Goal: Obtain resource: Obtain resource

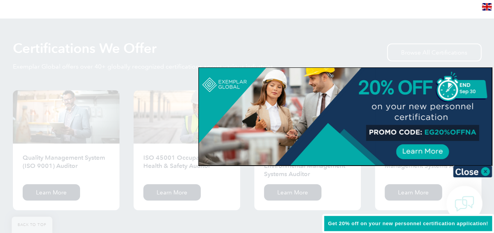
scroll to position [761, 0]
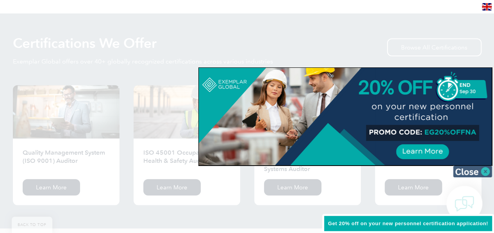
click at [486, 172] on img at bounding box center [472, 172] width 39 height 12
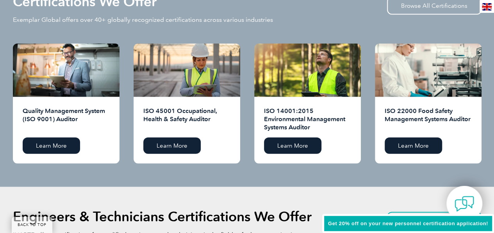
scroll to position [816, 0]
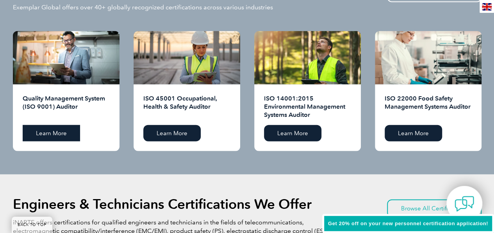
click at [43, 132] on link "Learn More" at bounding box center [51, 133] width 57 height 16
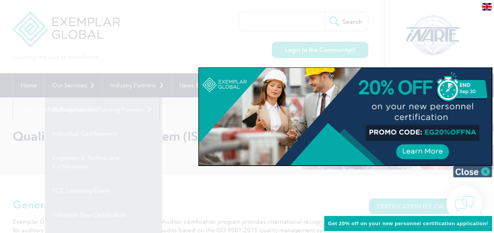
click at [487, 171] on img at bounding box center [472, 172] width 39 height 12
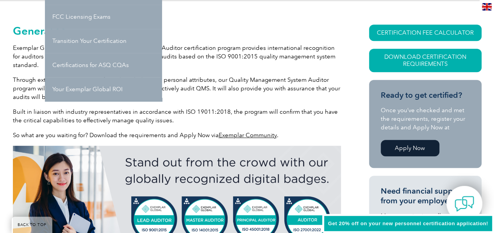
scroll to position [178, 0]
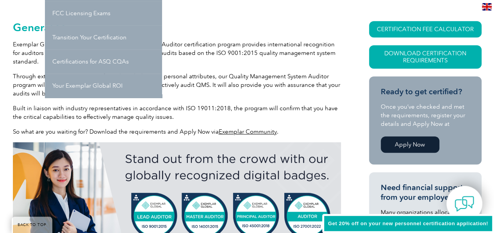
click at [275, 94] on p "Through extensive examination of your knowledge and personal attributes, our Qu…" at bounding box center [177, 85] width 328 height 26
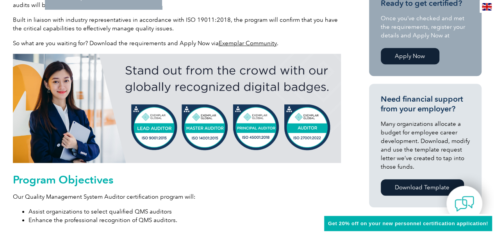
scroll to position [0, 0]
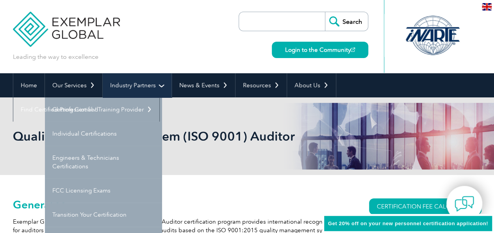
click at [160, 86] on link "Industry Partners" at bounding box center [137, 85] width 69 height 24
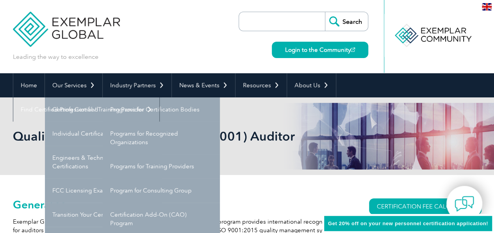
click at [177, 50] on div "Leading the way to excellence Search" at bounding box center [247, 36] width 468 height 73
click at [176, 50] on div "Leading the way to excellence Search" at bounding box center [247, 36] width 468 height 73
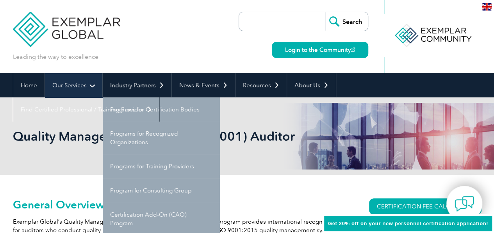
click at [90, 83] on link "Our Services" at bounding box center [73, 85] width 57 height 24
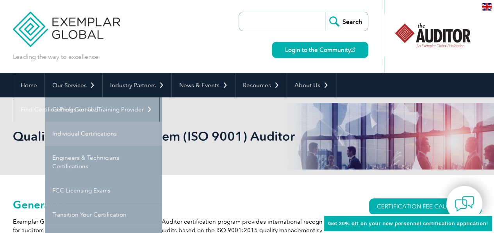
click at [85, 135] on link "Individual Certifications" at bounding box center [103, 134] width 117 height 24
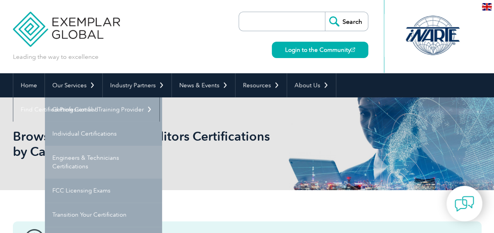
click at [73, 165] on link "Engineers & Technicians Certifications" at bounding box center [103, 162] width 117 height 33
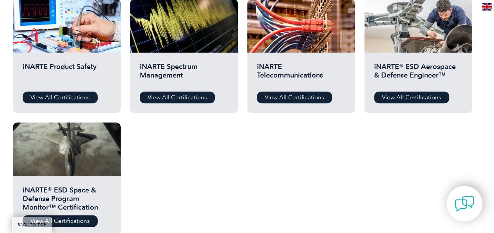
scroll to position [409, 0]
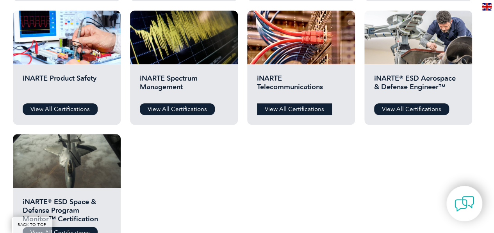
click at [283, 108] on link "View All Certifications" at bounding box center [294, 109] width 75 height 12
click at [52, 205] on h2 "iNARTE® ESD Space & Defense Program Monitor™ Certification" at bounding box center [67, 209] width 88 height 23
click at [62, 229] on link "View All Certifications" at bounding box center [60, 233] width 75 height 12
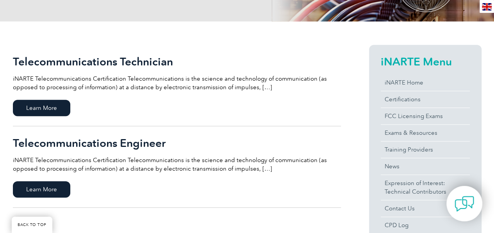
scroll to position [116, 0]
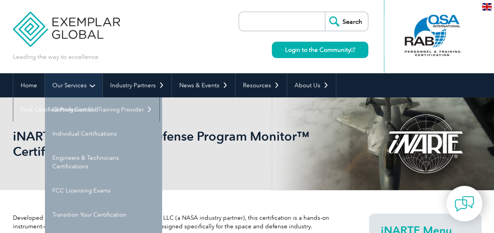
click at [92, 87] on link "Our Services" at bounding box center [73, 85] width 57 height 24
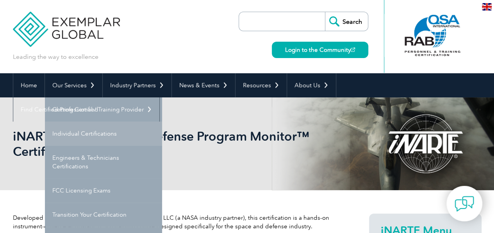
click at [68, 134] on link "Individual Certifications" at bounding box center [103, 134] width 117 height 24
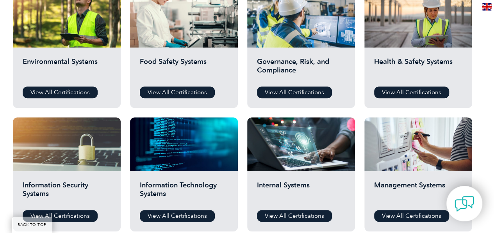
scroll to position [304, 0]
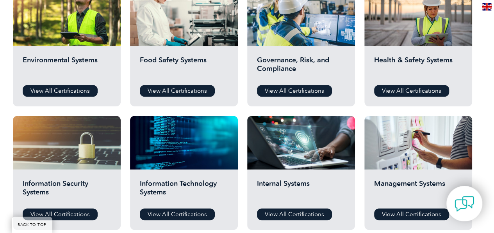
click at [306, 98] on div "Governance, Risk, and Compliance View All Certifications" at bounding box center [301, 76] width 108 height 60
click at [306, 89] on link "View All Certifications" at bounding box center [294, 91] width 75 height 12
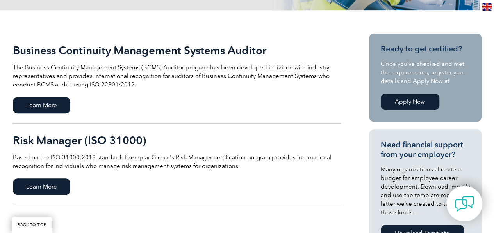
scroll to position [164, 0]
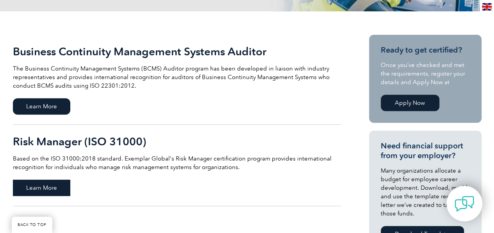
click at [57, 189] on span "Learn More" at bounding box center [41, 188] width 57 height 16
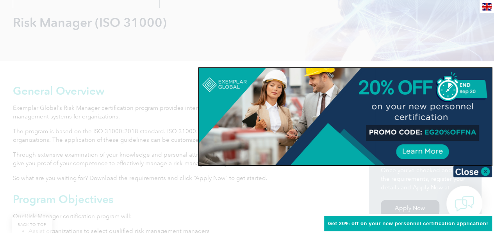
scroll to position [63, 0]
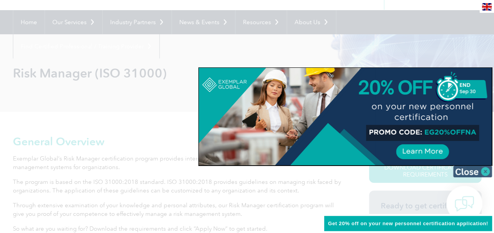
drag, startPoint x: 482, startPoint y: 174, endPoint x: 479, endPoint y: 152, distance: 21.7
click at [483, 174] on img at bounding box center [472, 172] width 39 height 12
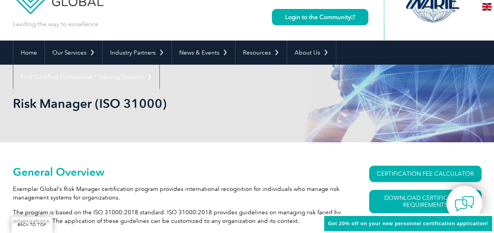
scroll to position [0, 0]
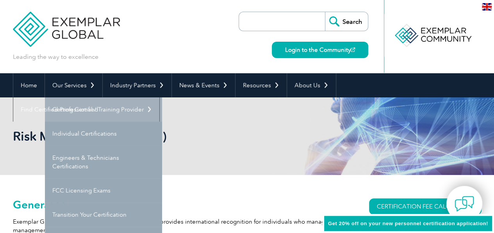
click at [81, 107] on link "Getting Certified" at bounding box center [103, 110] width 117 height 24
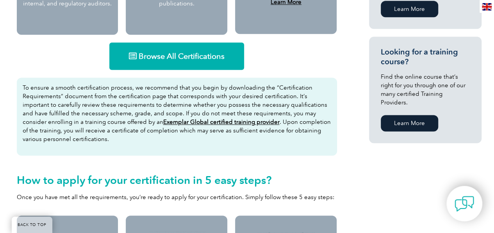
scroll to position [515, 0]
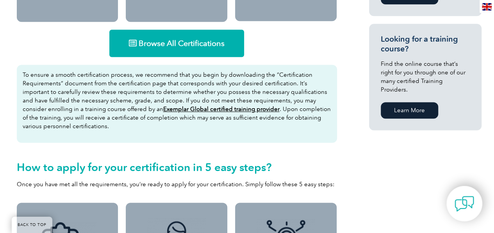
click at [154, 45] on span "Browse All Certifications" at bounding box center [182, 43] width 86 height 8
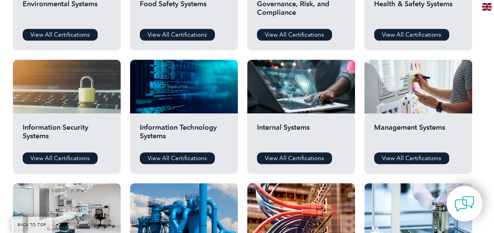
scroll to position [364, 0]
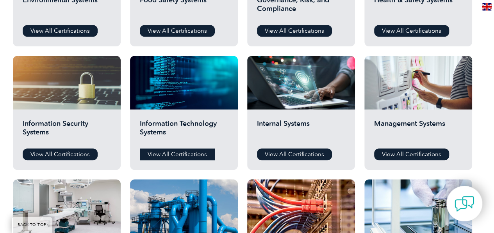
click at [180, 155] on link "View All Certifications" at bounding box center [177, 155] width 75 height 12
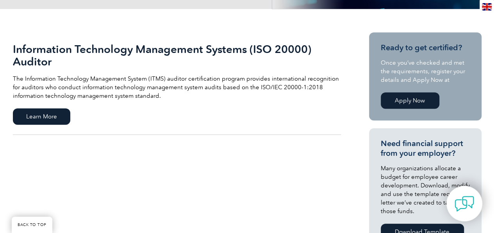
scroll to position [169, 0]
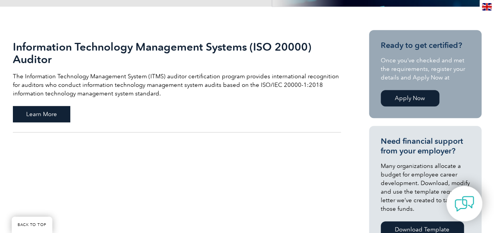
click at [35, 121] on span "Learn More" at bounding box center [41, 114] width 57 height 16
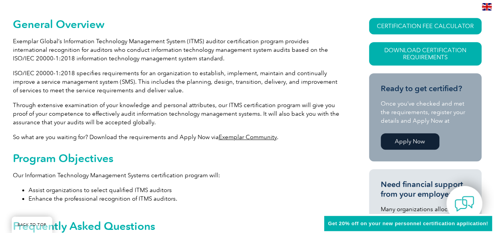
scroll to position [197, 0]
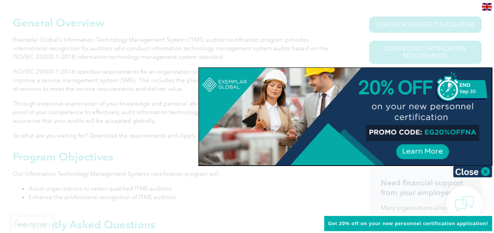
click at [485, 171] on img at bounding box center [472, 172] width 39 height 12
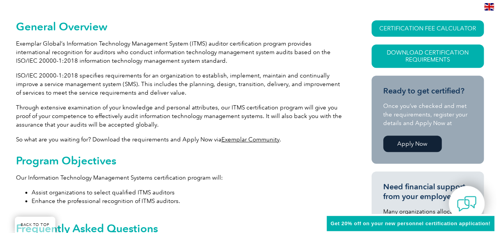
scroll to position [195, 0]
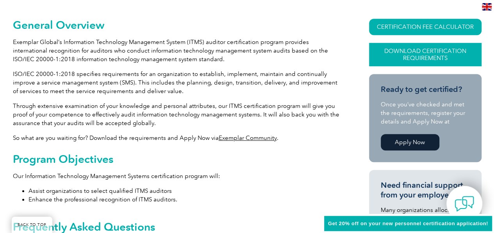
click at [428, 48] on link "Download Certification Requirements" at bounding box center [425, 54] width 112 height 23
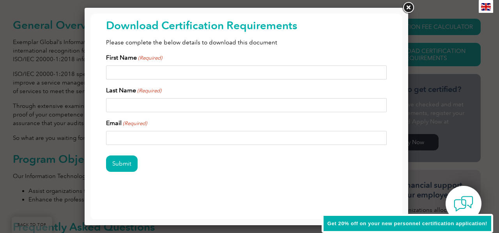
scroll to position [0, 0]
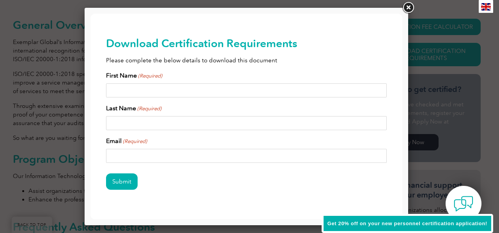
drag, startPoint x: 399, startPoint y: 97, endPoint x: 497, endPoint y: 87, distance: 98.8
click at [190, 84] on input "First Name (Required)" at bounding box center [246, 91] width 281 height 14
type input "Vikas"
type input "Bhat"
type input "[EMAIL_ADDRESS][DOMAIN_NAME]"
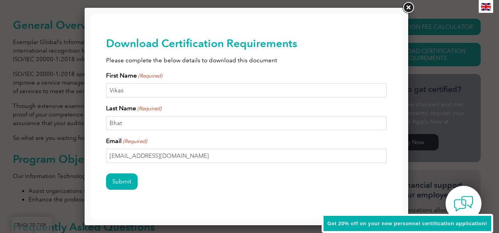
click at [184, 184] on div "Submit" at bounding box center [246, 182] width 281 height 34
click at [117, 181] on input "Submit" at bounding box center [122, 182] width 32 height 16
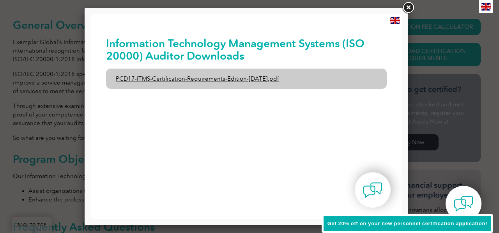
click at [223, 78] on link "PCD17-ITMS-Certification-Requirements-Edition-[DATE].pdf" at bounding box center [246, 79] width 281 height 20
